Goal: Task Accomplishment & Management: Use online tool/utility

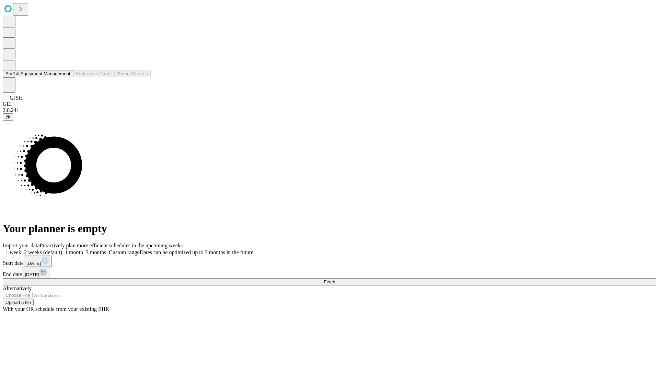
click at [66, 77] on button "Staff & Equipment Management" at bounding box center [38, 73] width 70 height 7
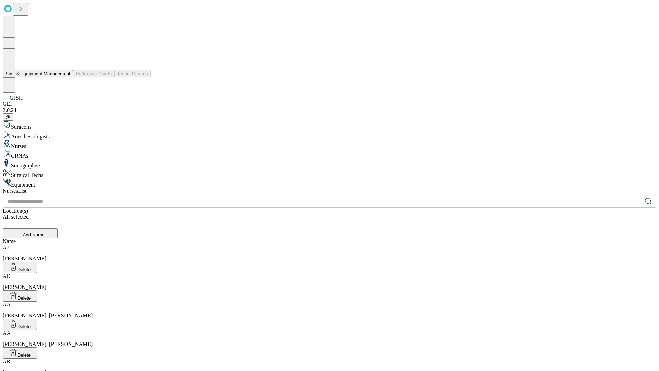
click at [66, 77] on button "Staff & Equipment Management" at bounding box center [38, 73] width 70 height 7
